Goal: Find specific page/section: Find specific page/section

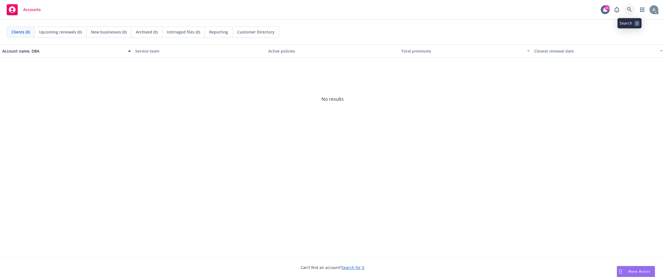
click at [630, 8] on icon at bounding box center [629, 9] width 5 height 5
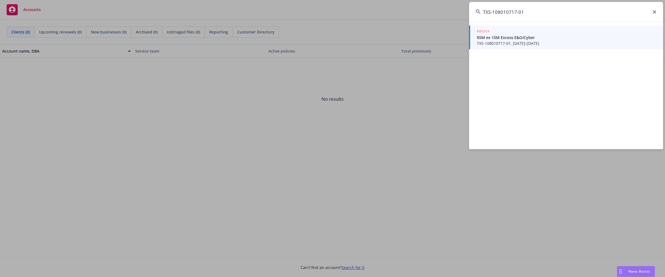
type input "TXS-108010717-01"
click at [503, 40] on span "TXS-108010717-01, [DATE]-[DATE]" at bounding box center [567, 43] width 180 height 6
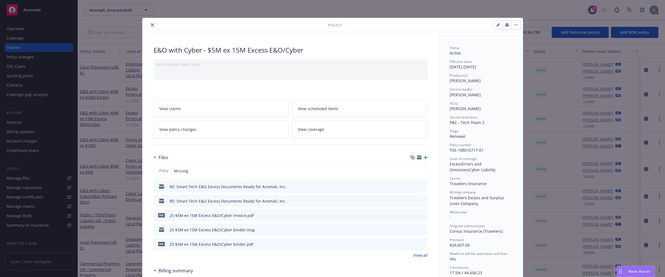
click at [149, 24] on button "close" at bounding box center [152, 25] width 7 height 7
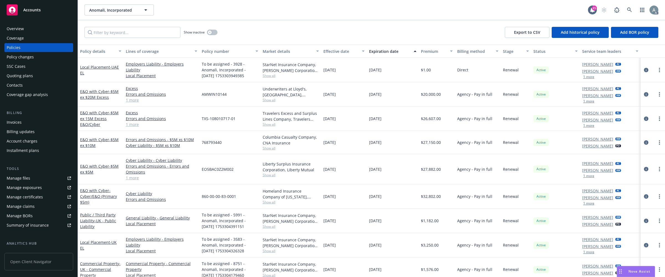
click at [23, 29] on div "Overview" at bounding box center [15, 28] width 17 height 9
